Goal: Task Accomplishment & Management: Manage account settings

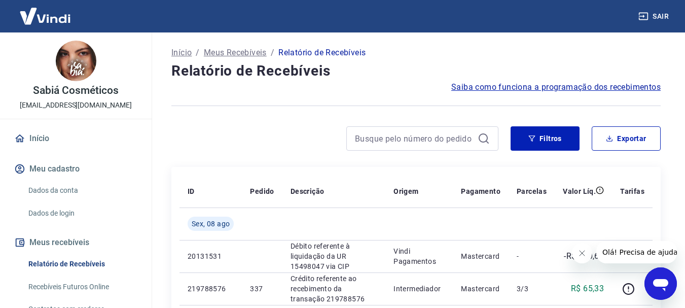
click at [581, 252] on icon "Fechar mensagem da empresa" at bounding box center [581, 252] width 5 height 5
